Goal: Transaction & Acquisition: Purchase product/service

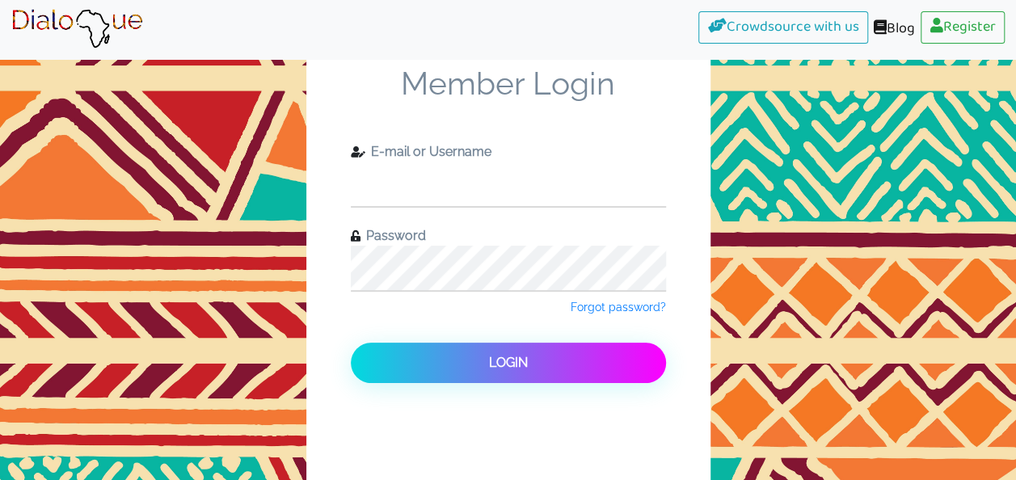
click at [504, 188] on input "text" at bounding box center [508, 184] width 315 height 44
type input "iagyekumabc@gmail.com"
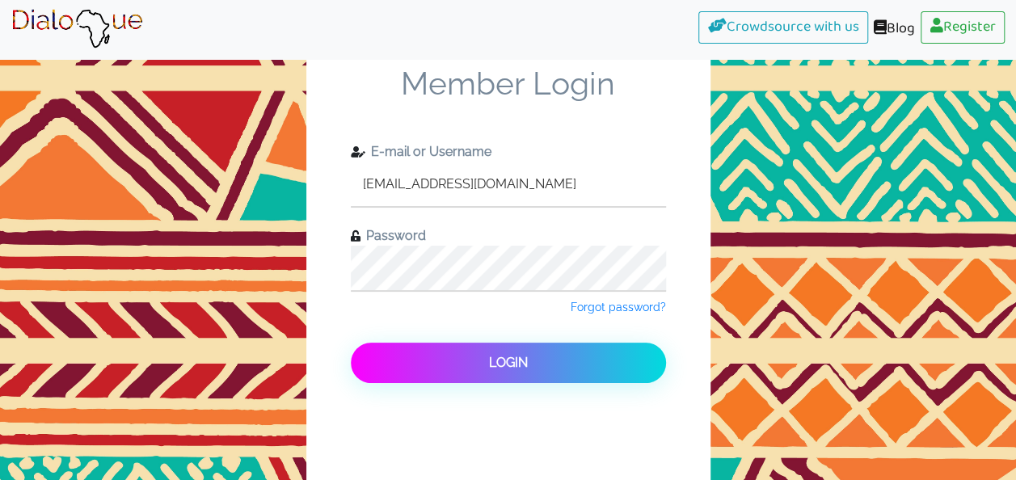
click at [470, 364] on button "Login" at bounding box center [508, 363] width 315 height 40
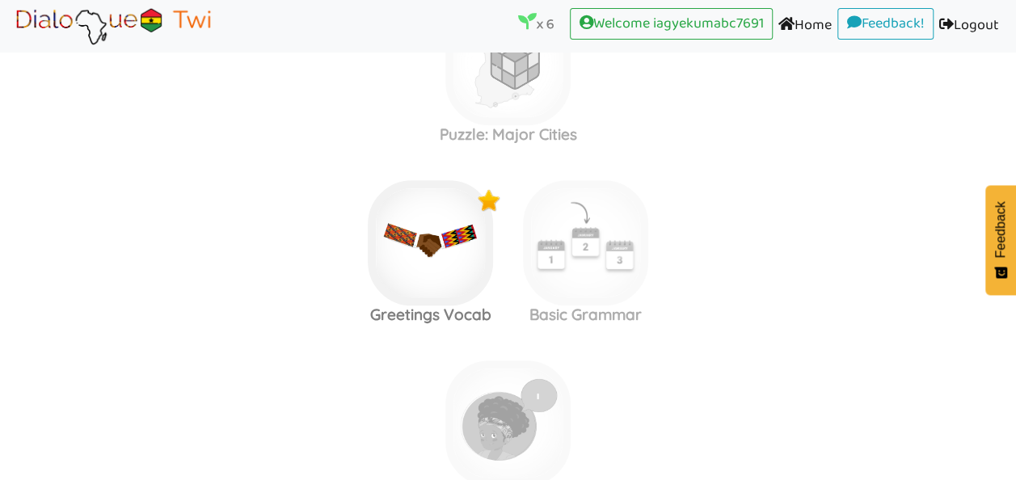
scroll to position [627, 0]
click at [807, 26] on link "Home (current)" at bounding box center [805, 26] width 65 height 36
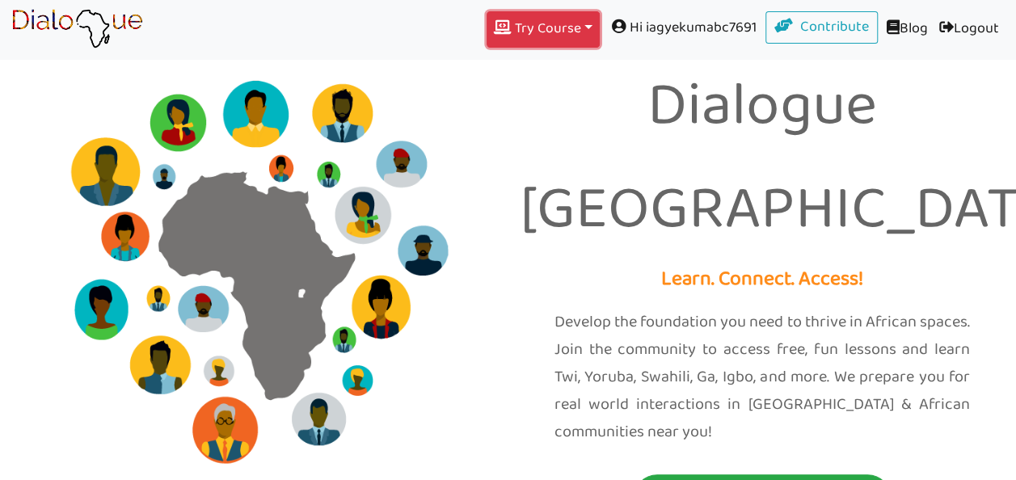
click at [567, 27] on button "Try Course Toggle Dropdown" at bounding box center [543, 29] width 113 height 36
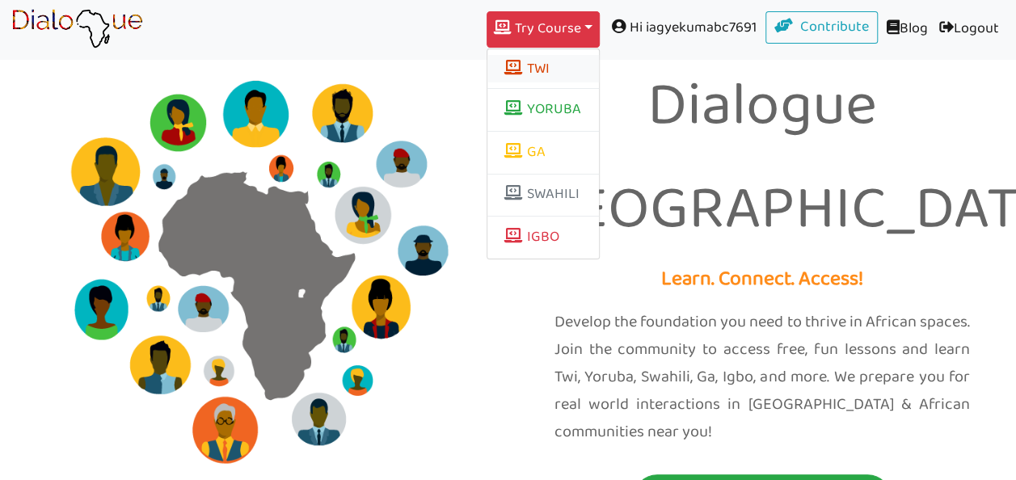
click at [533, 71] on button "TWI" at bounding box center [543, 68] width 112 height 27
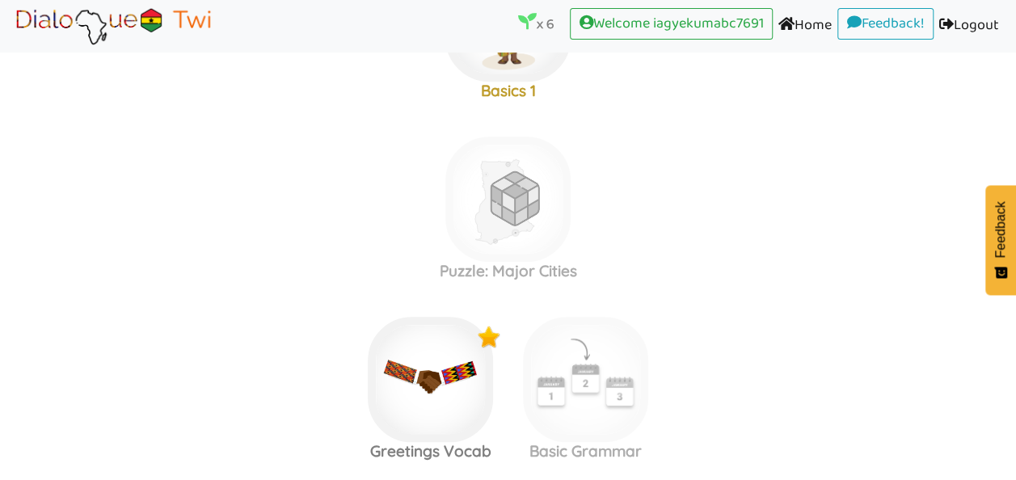
scroll to position [517, 0]
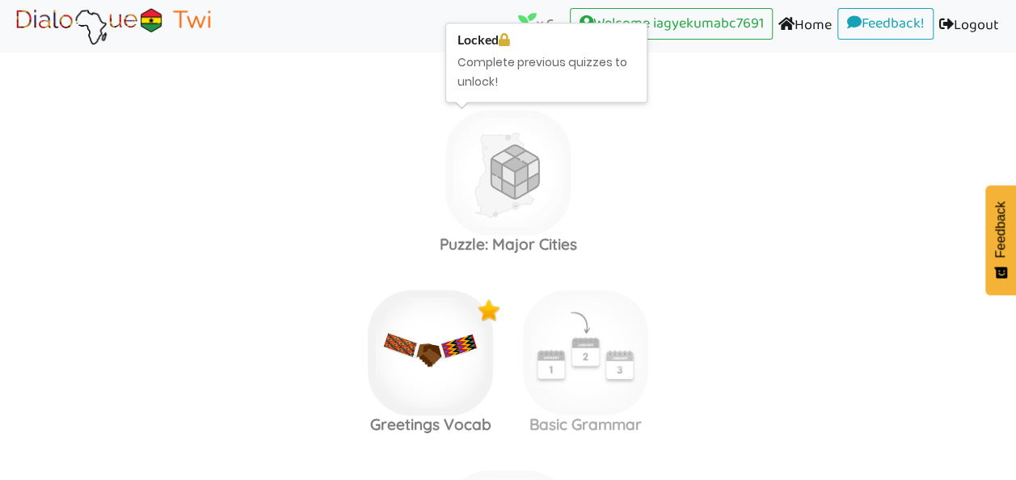
click at [493, 179] on img at bounding box center [507, 172] width 125 height 125
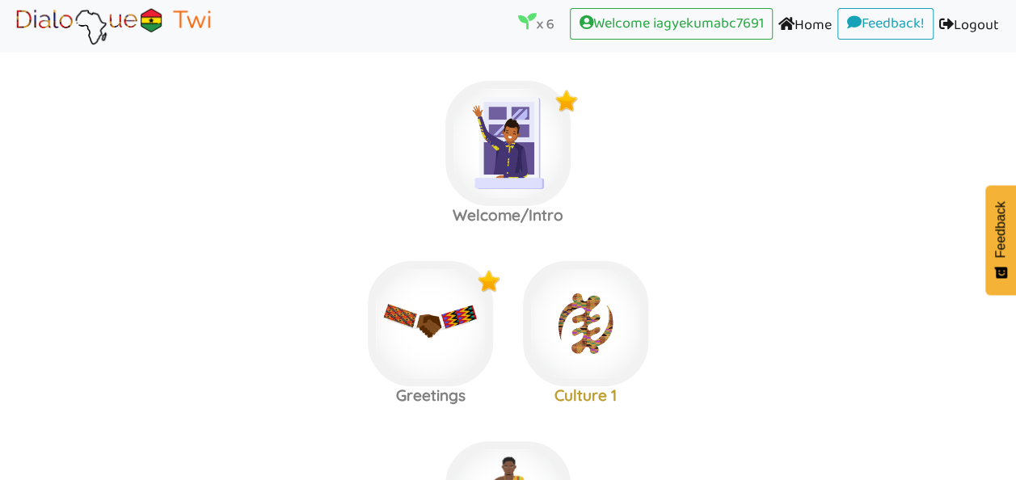
scroll to position [2, 0]
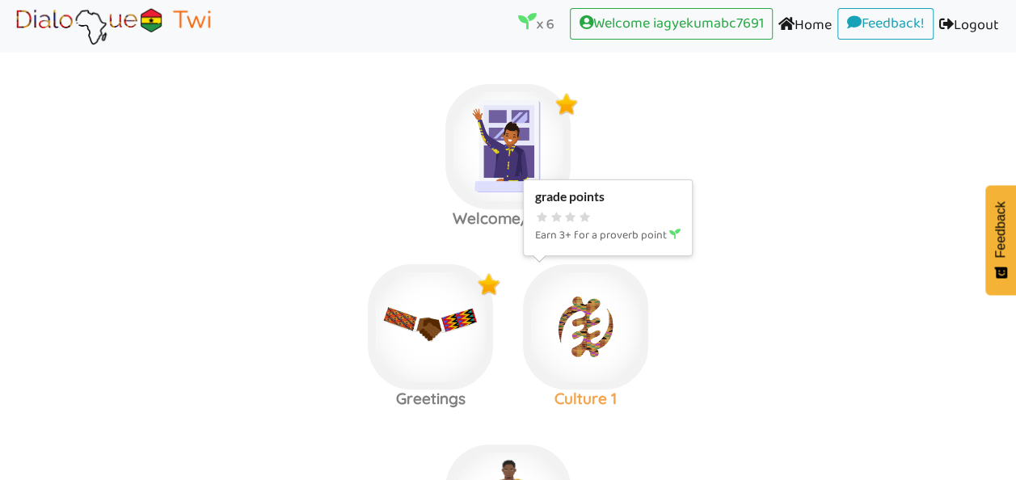
click at [571, 209] on img at bounding box center [507, 146] width 125 height 125
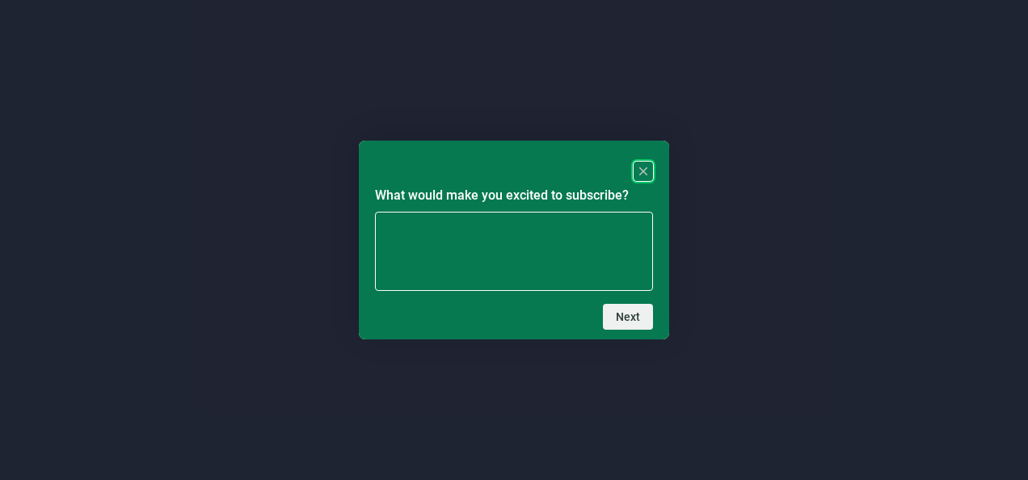
click at [646, 169] on icon "Close" at bounding box center [643, 171] width 8 height 8
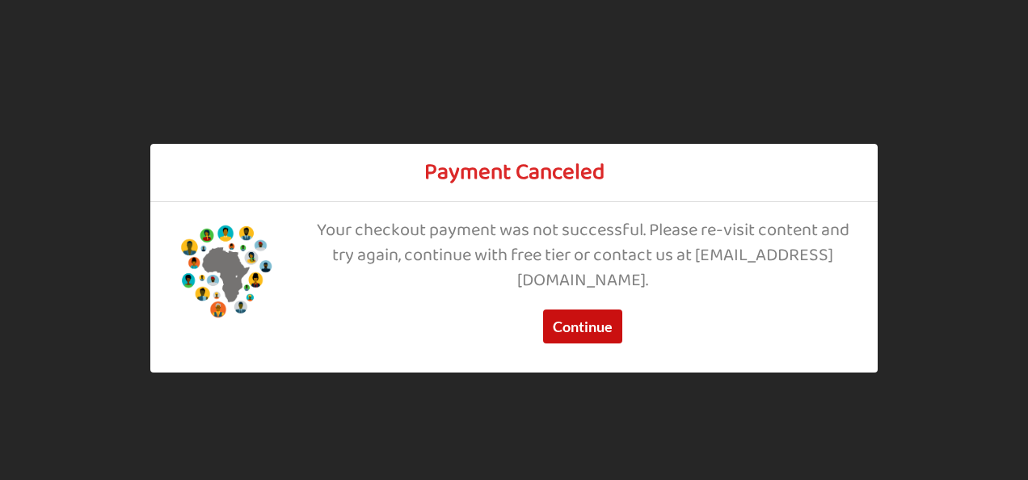
click at [592, 315] on button "Continue" at bounding box center [582, 327] width 79 height 34
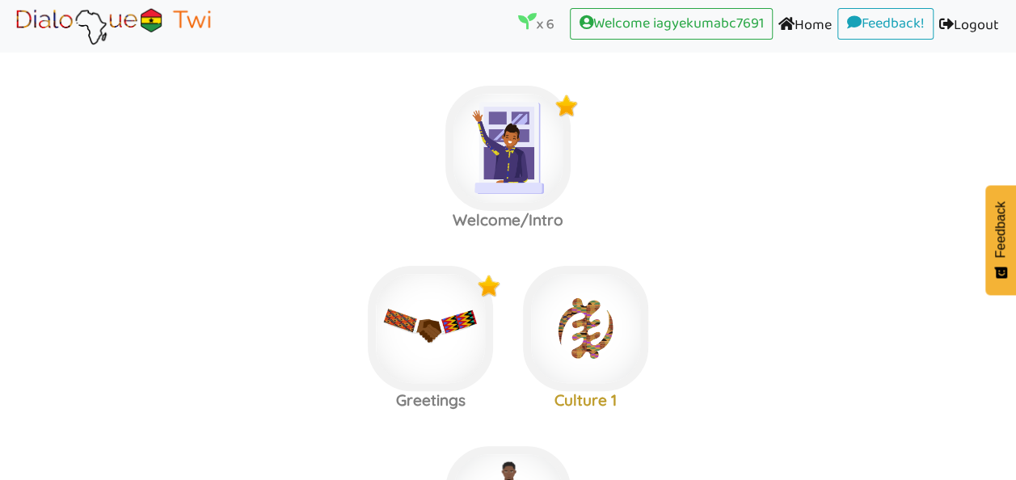
click at [531, 17] on p "x 6" at bounding box center [536, 23] width 36 height 23
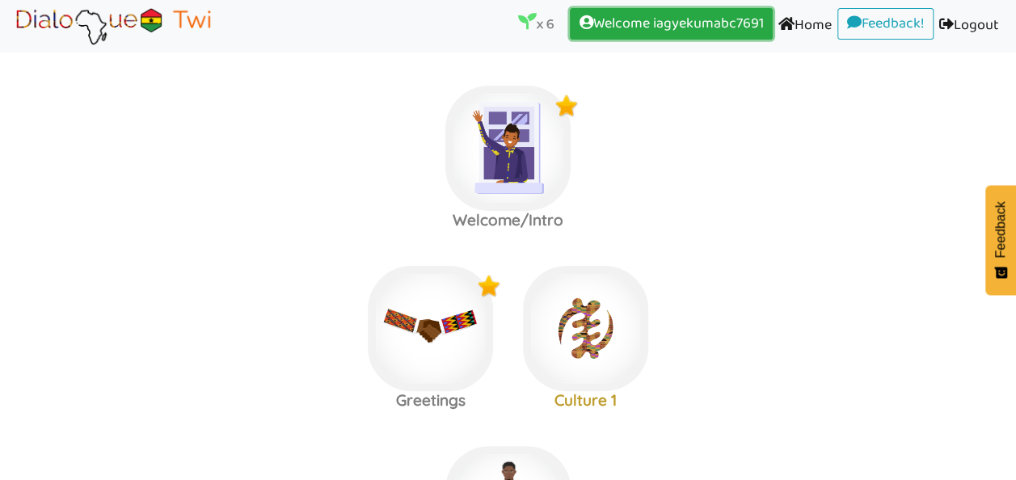
click at [589, 27] on link "Welcome iagyekumabc7691 (current)" at bounding box center [671, 24] width 203 height 32
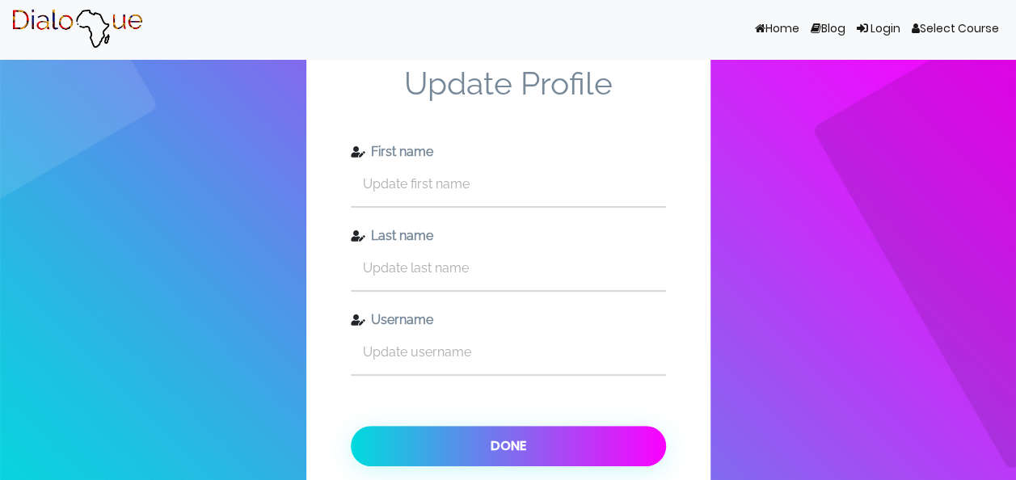
scroll to position [91, 0]
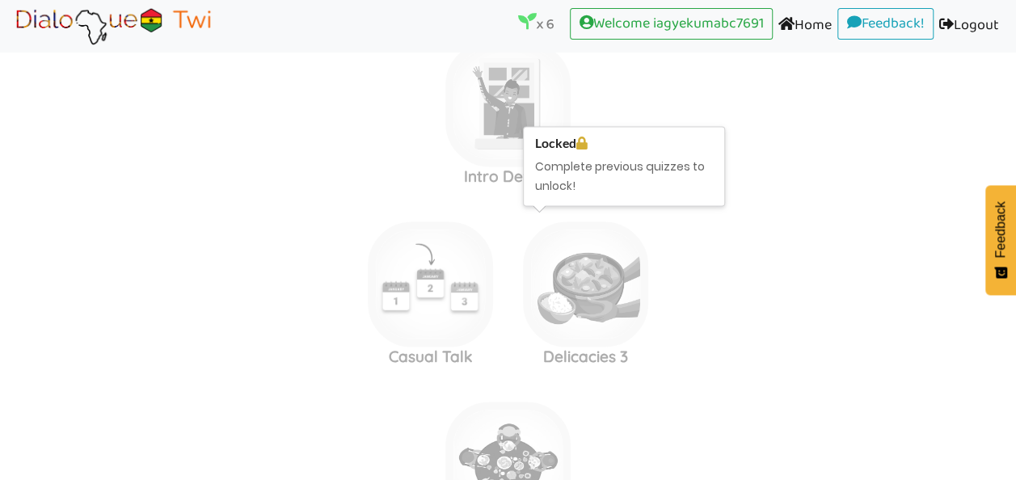
scroll to position [7897, 0]
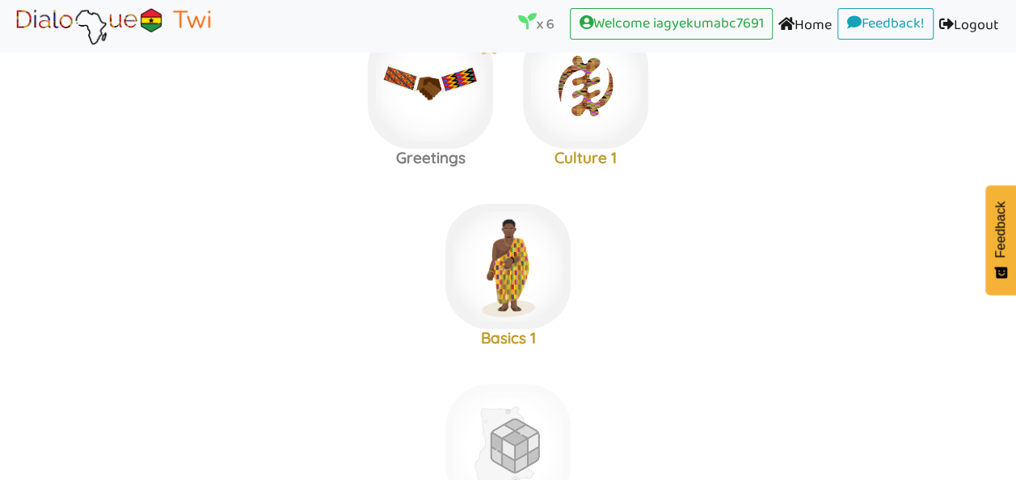
scroll to position [219, 0]
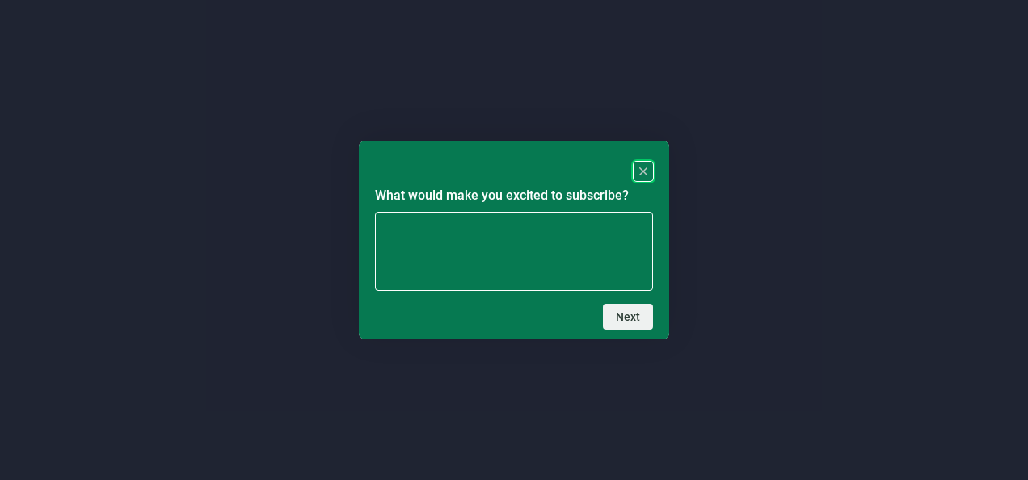
click at [638, 167] on rect "Close" at bounding box center [643, 171] width 19 height 19
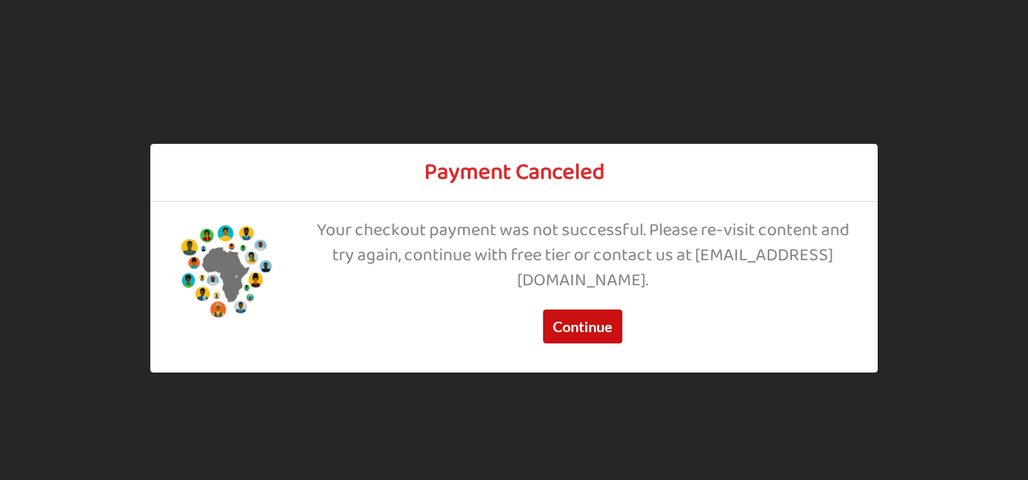
click at [600, 323] on button "Continue" at bounding box center [582, 327] width 79 height 34
